Goal: Task Accomplishment & Management: Use online tool/utility

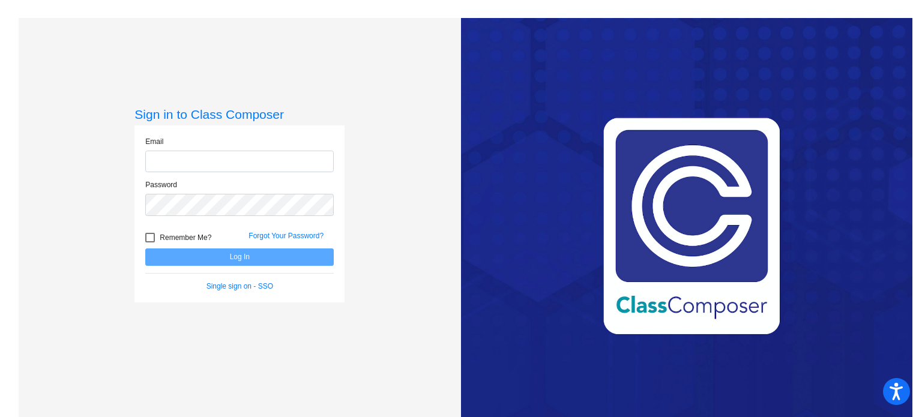
type input "[EMAIL_ADDRESS][DOMAIN_NAME]"
click at [243, 256] on button "Log In" at bounding box center [239, 257] width 189 height 17
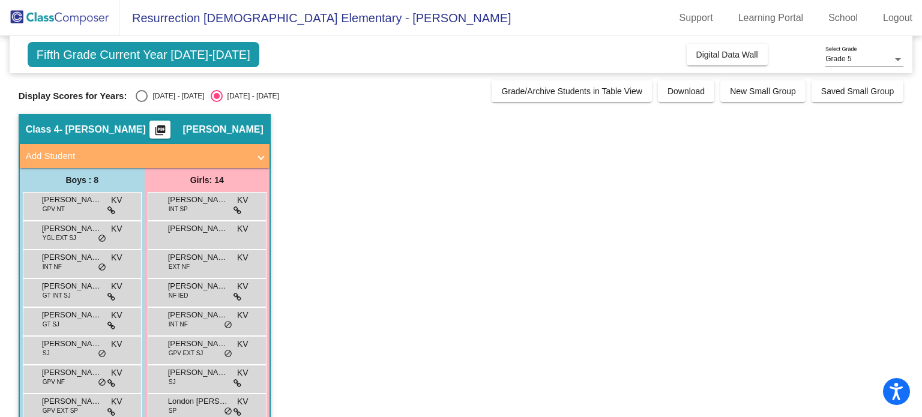
click at [138, 92] on div "Select an option" at bounding box center [142, 96] width 12 height 12
click at [141, 102] on input "[DATE] - [DATE]" at bounding box center [141, 102] width 1 height 1
radio input "true"
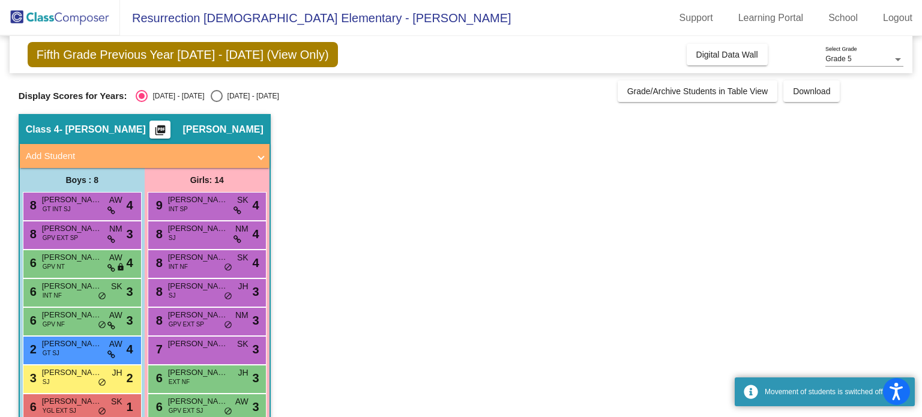
click at [716, 67] on div "Fifth Grade Previous Year [DATE] - [DATE] (View Only) Add, Move, or Retain Stud…" at bounding box center [462, 54] width 904 height 37
click at [713, 55] on span "Digital Data Wall" at bounding box center [728, 55] width 62 height 10
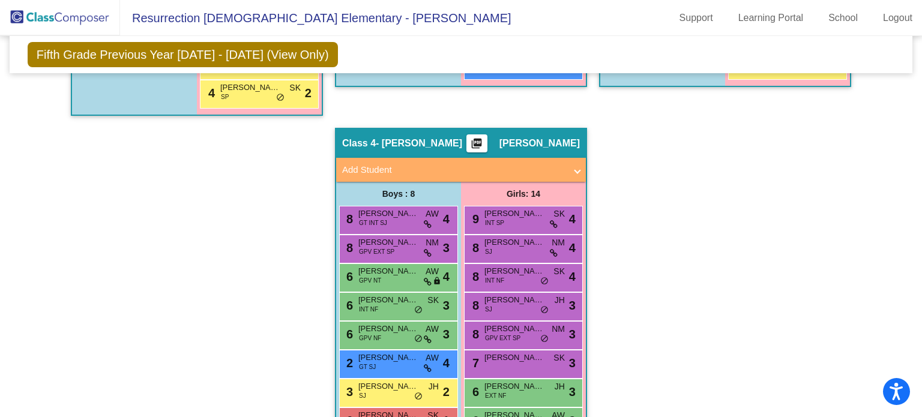
scroll to position [634, 0]
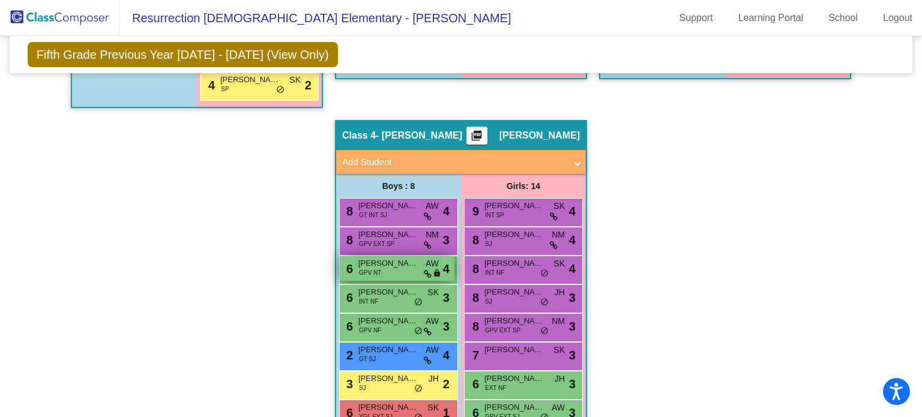
click at [415, 270] on div "6 [PERSON_NAME] GPV NT AW lock do_not_disturb_alt 4" at bounding box center [397, 268] width 115 height 25
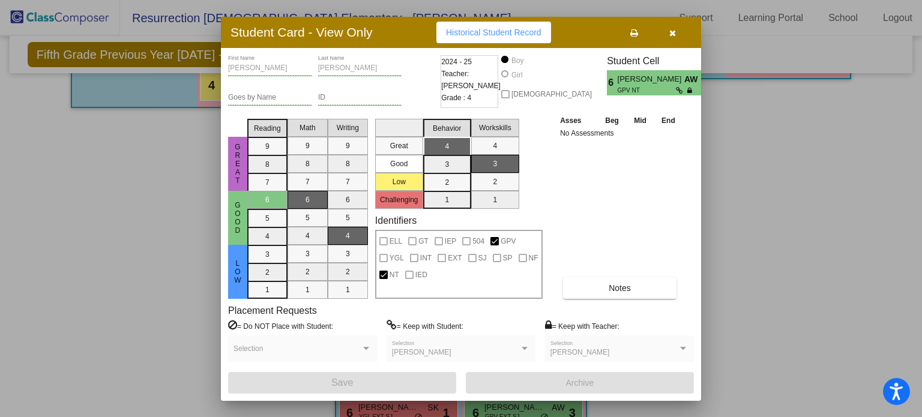
drag, startPoint x: 186, startPoint y: 153, endPoint x: 668, endPoint y: 28, distance: 497.6
drag, startPoint x: 668, startPoint y: 28, endPoint x: 704, endPoint y: 21, distance: 37.3
drag, startPoint x: 704, startPoint y: 21, endPoint x: 669, endPoint y: 31, distance: 36.7
click at [669, 31] on button "button" at bounding box center [672, 33] width 38 height 22
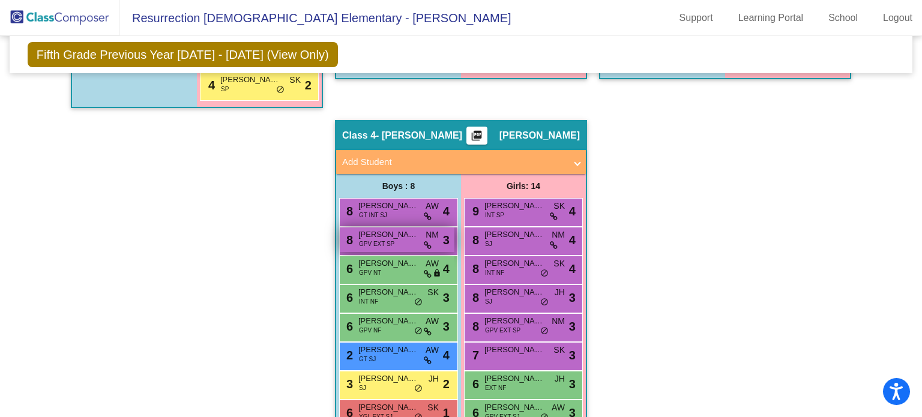
scroll to position [695, 0]
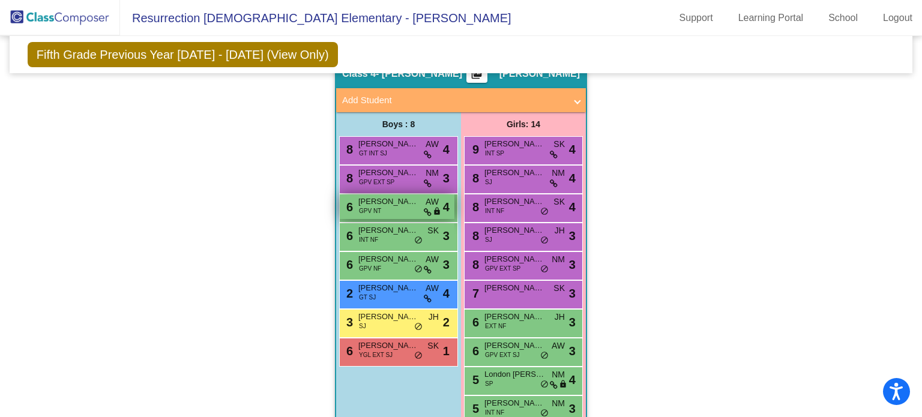
click at [359, 207] on span "GPV NT" at bounding box center [370, 211] width 22 height 9
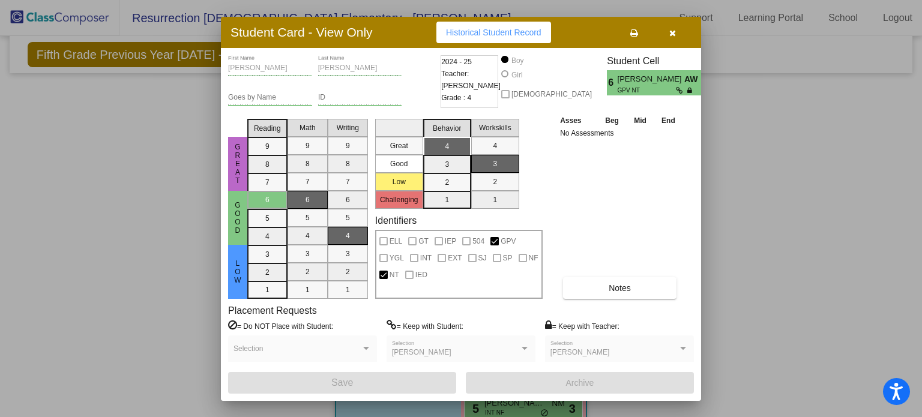
click at [672, 31] on icon "button" at bounding box center [673, 33] width 7 height 8
